Goal: Information Seeking & Learning: Learn about a topic

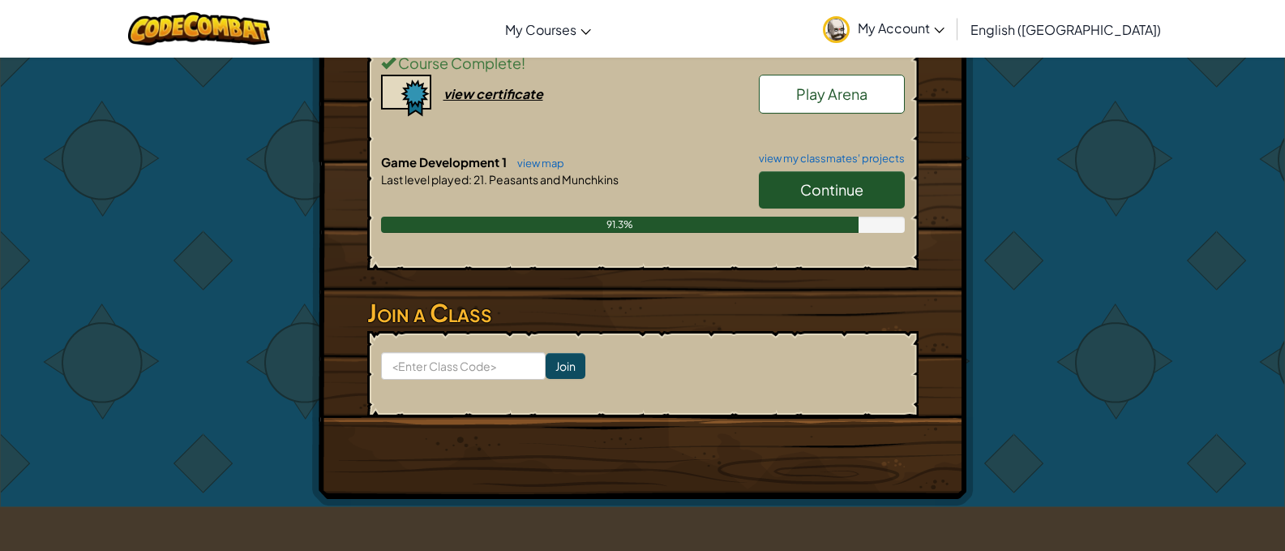
scroll to position [324, 0]
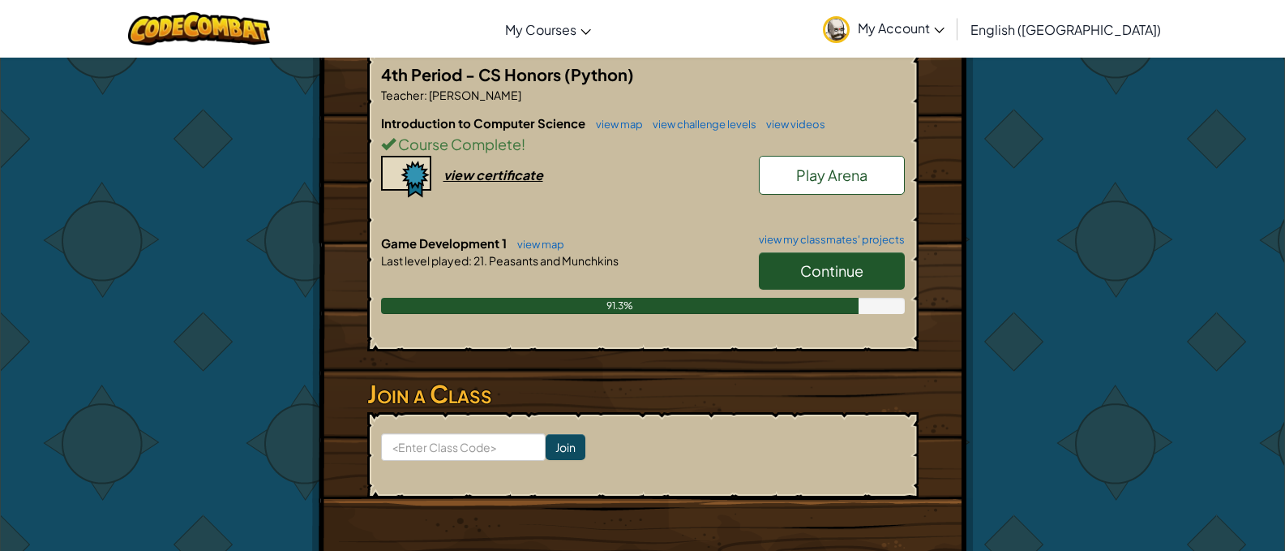
click at [823, 267] on span "Continue" at bounding box center [831, 270] width 63 height 19
